Goal: Navigation & Orientation: Find specific page/section

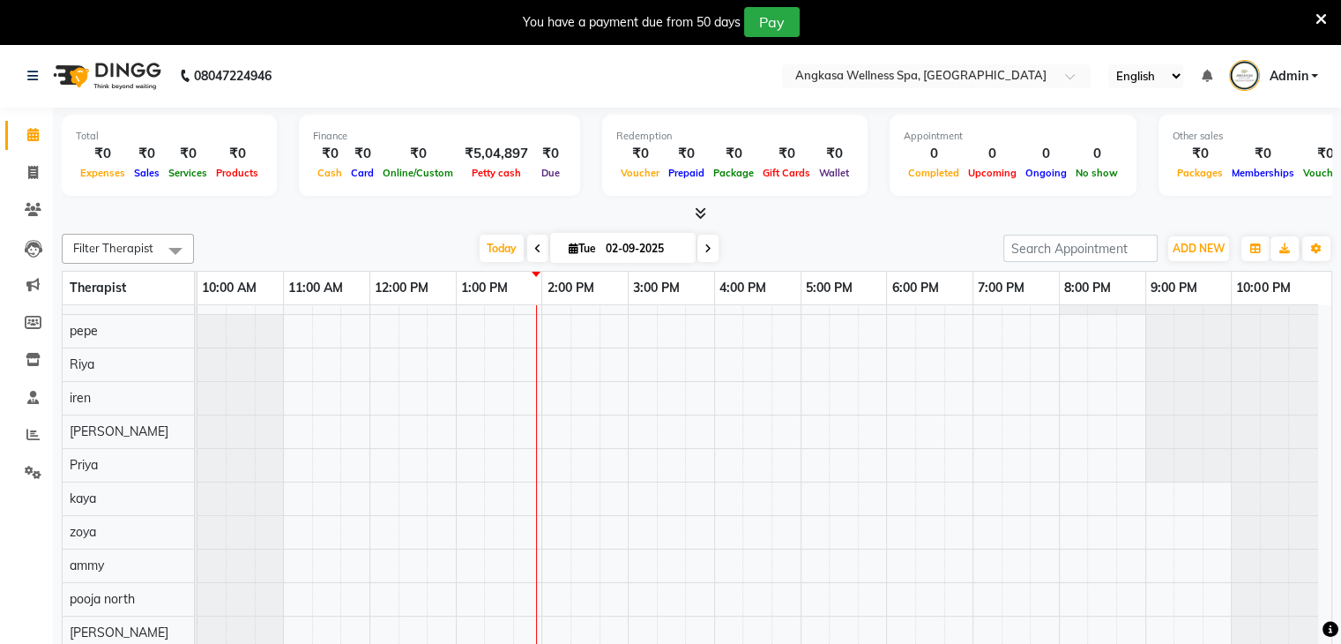
click at [1323, 14] on icon at bounding box center [1320, 19] width 11 height 16
click at [1319, 21] on icon at bounding box center [1320, 19] width 11 height 16
